Goal: Navigation & Orientation: Find specific page/section

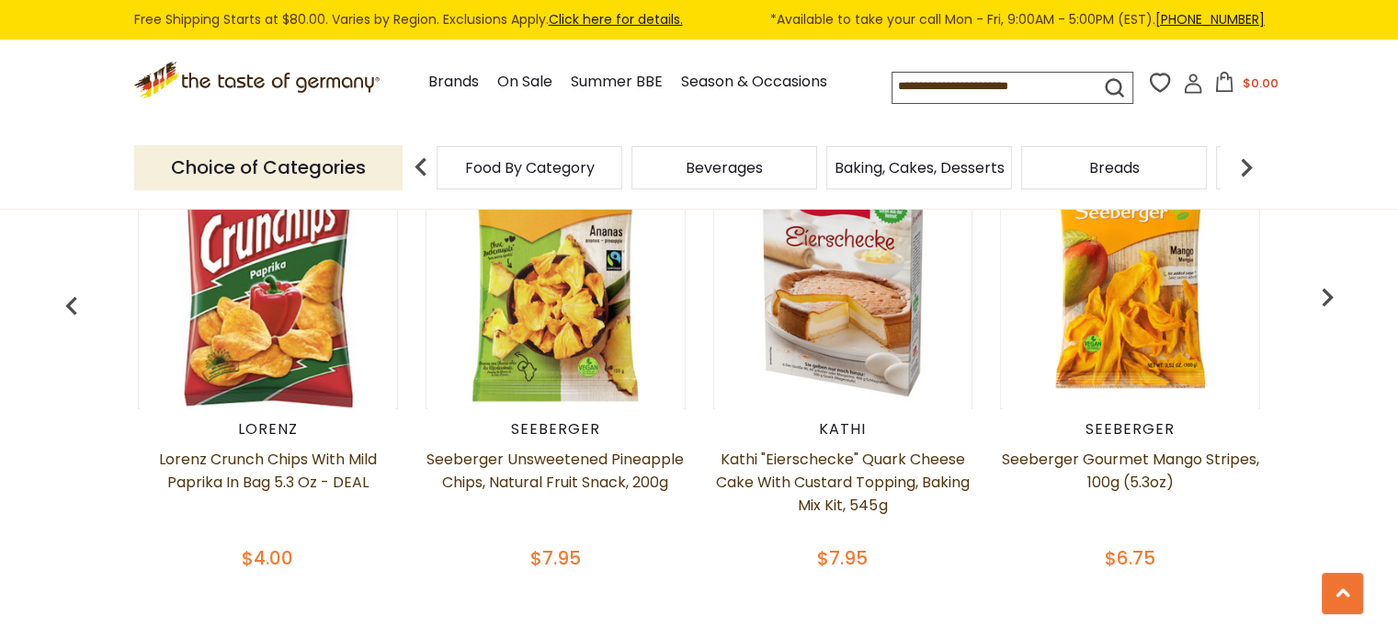
scroll to position [919, 0]
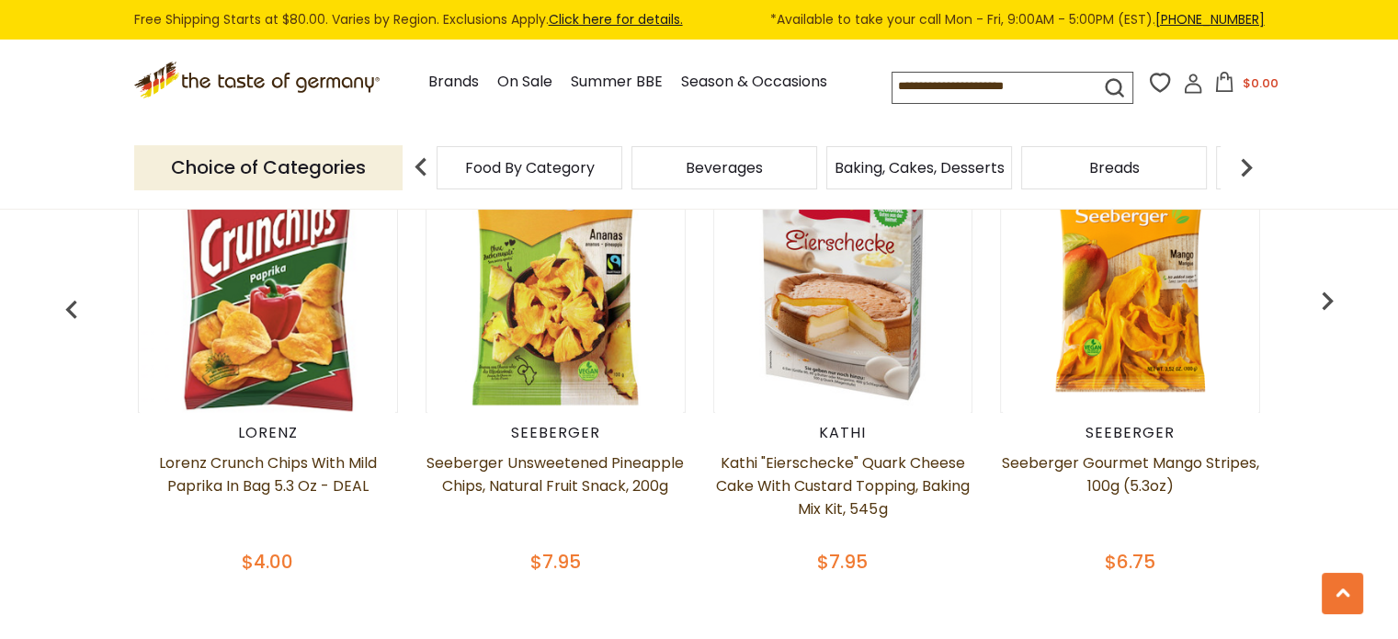
click at [934, 175] on span "Baking, Cakes, Desserts" at bounding box center [919, 168] width 170 height 14
